Goal: Find specific page/section: Find specific page/section

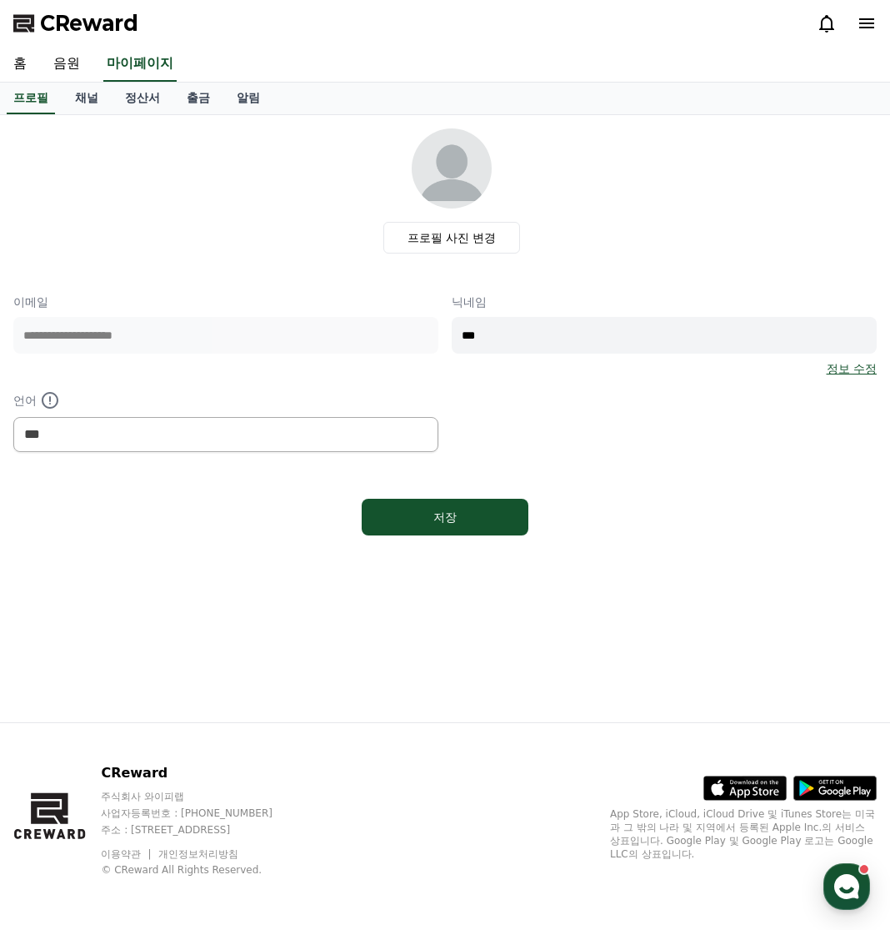
select select "**********"
click at [98, 102] on link "채널" at bounding box center [87, 99] width 50 height 32
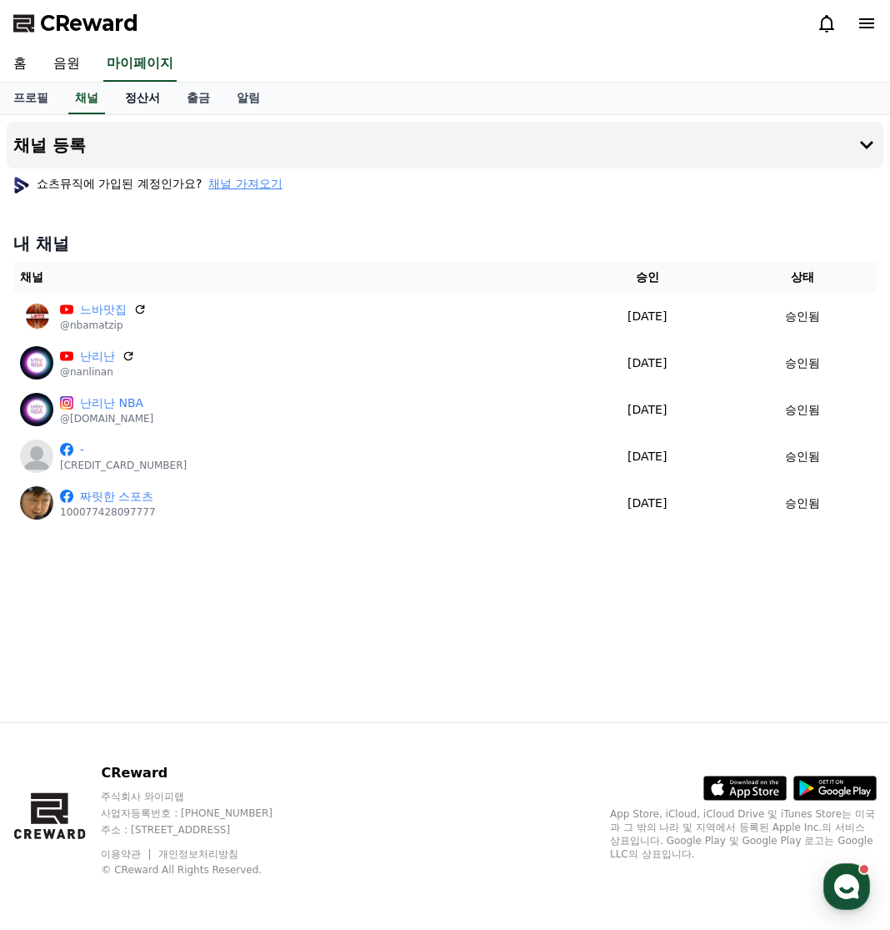
click at [146, 102] on link "정산서" at bounding box center [143, 99] width 62 height 32
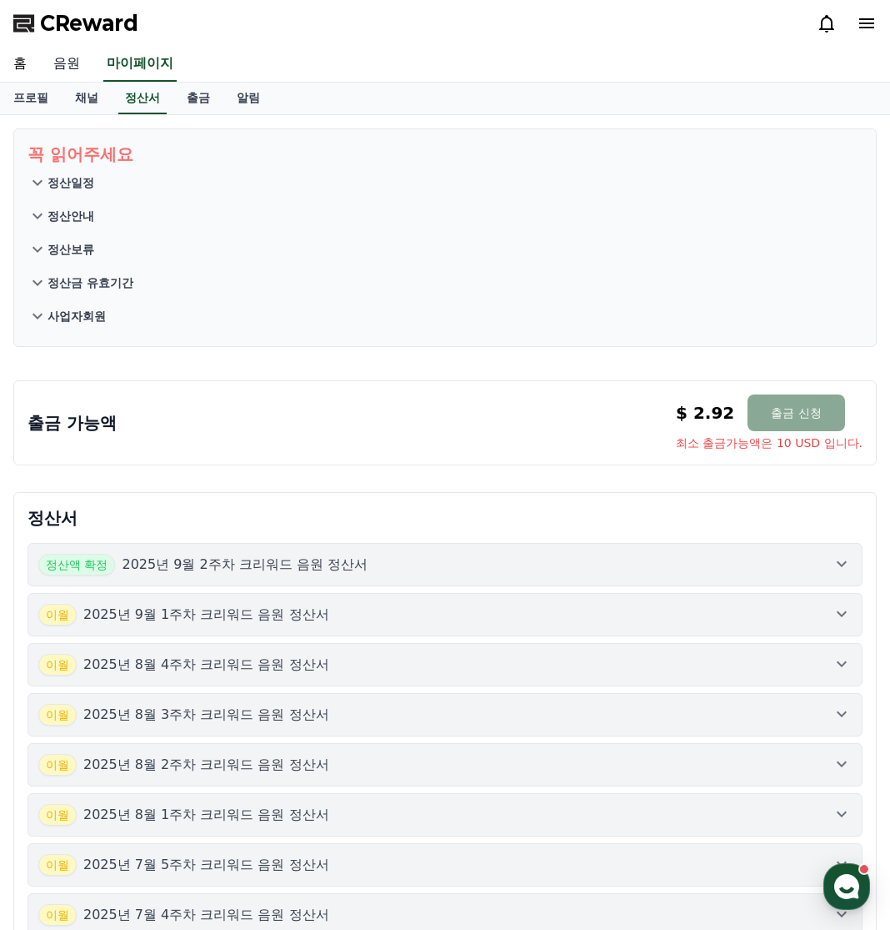
click at [67, 62] on link "음원" at bounding box center [66, 64] width 53 height 35
